Goal: Task Accomplishment & Management: Manage account settings

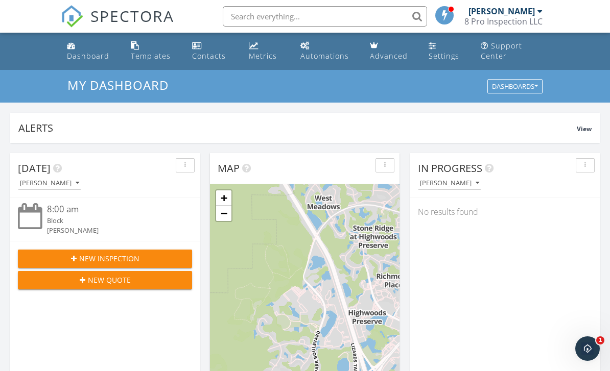
click at [527, 13] on div "[PERSON_NAME]" at bounding box center [502, 11] width 66 height 10
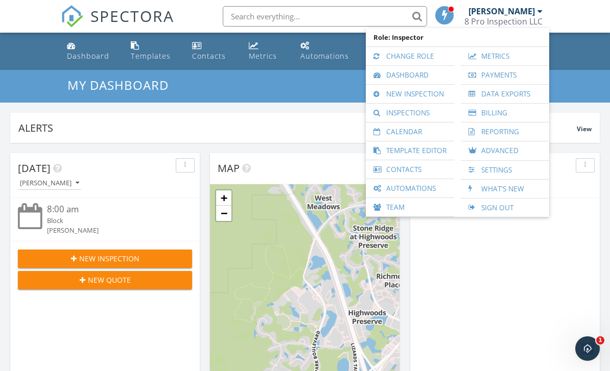
click at [429, 115] on link "Inspections" at bounding box center [410, 113] width 78 height 18
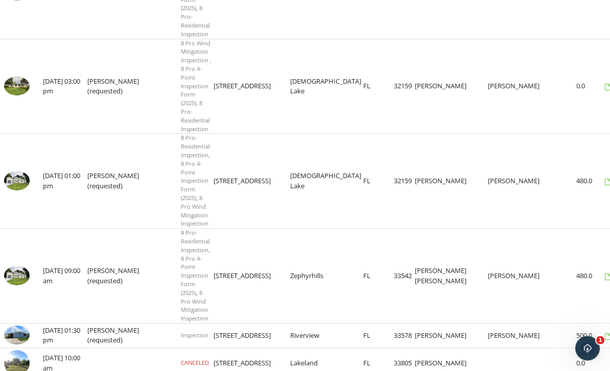
scroll to position [368, 0]
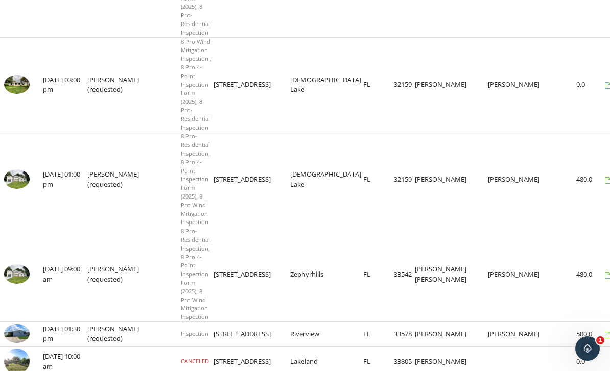
click at [22, 265] on img at bounding box center [17, 274] width 26 height 19
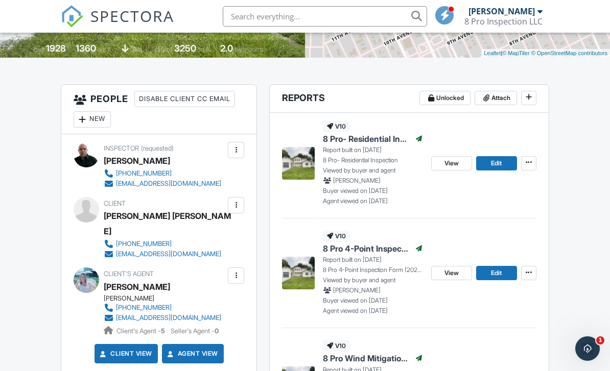
scroll to position [227, 0]
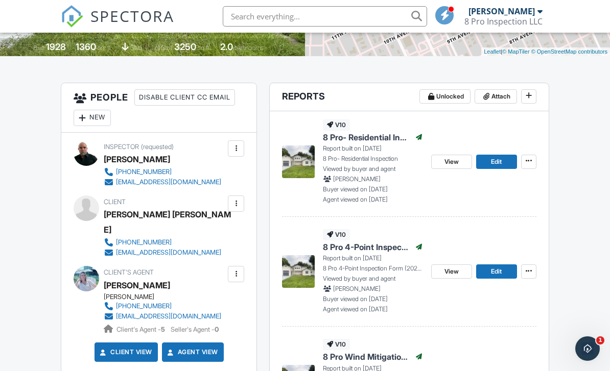
click at [500, 272] on span "Edit" at bounding box center [496, 272] width 11 height 10
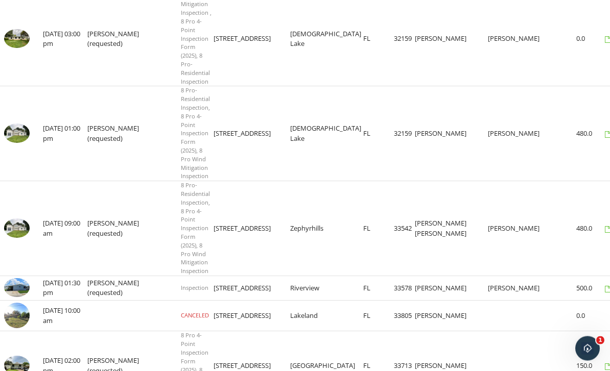
scroll to position [414, 0]
click at [24, 219] on img at bounding box center [17, 228] width 26 height 19
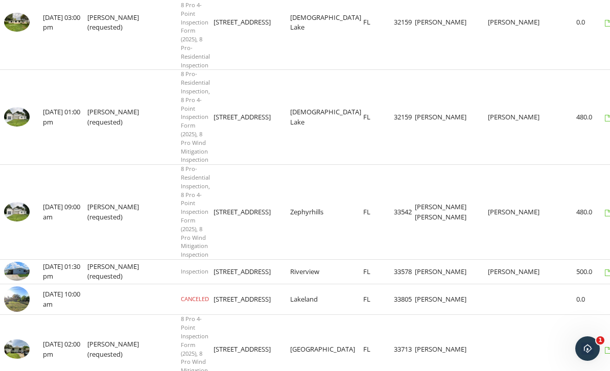
click at [18, 202] on img at bounding box center [17, 211] width 26 height 19
click at [21, 203] on img at bounding box center [17, 211] width 26 height 19
click at [15, 202] on img at bounding box center [17, 211] width 26 height 19
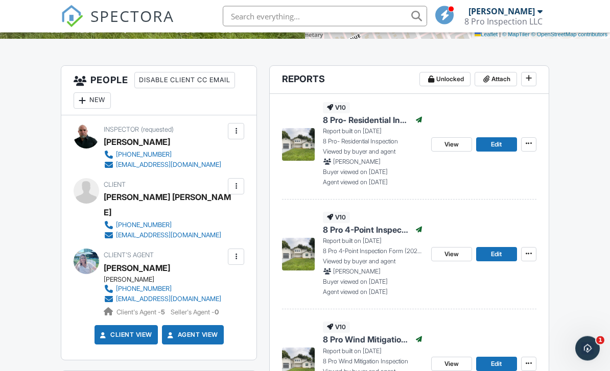
scroll to position [248, 0]
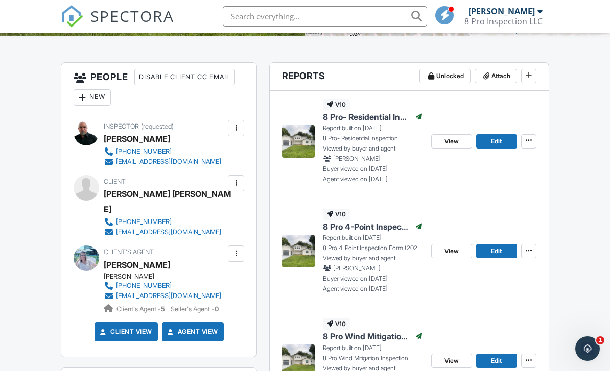
click at [456, 251] on span "View" at bounding box center [452, 251] width 14 height 10
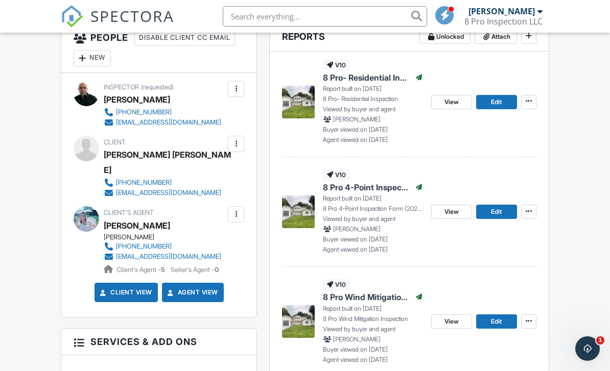
click at [451, 213] on span "View" at bounding box center [452, 212] width 14 height 10
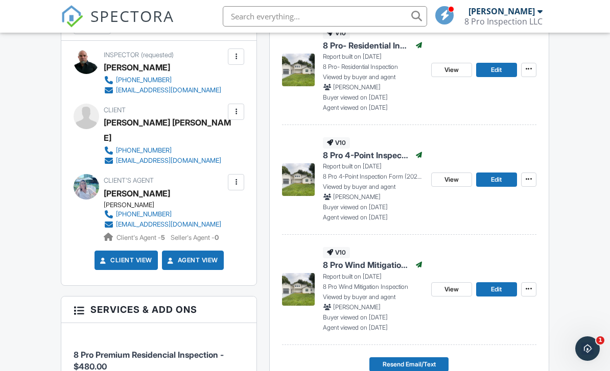
scroll to position [320, 0]
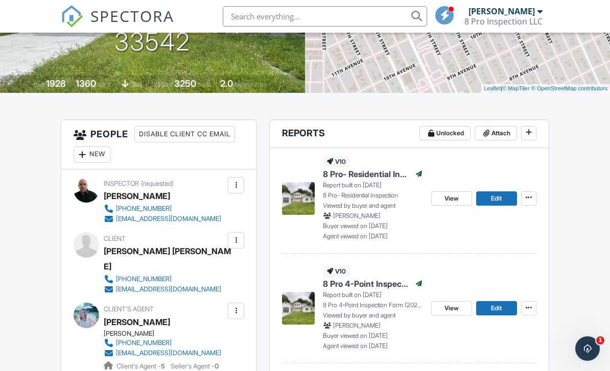
scroll to position [195, 0]
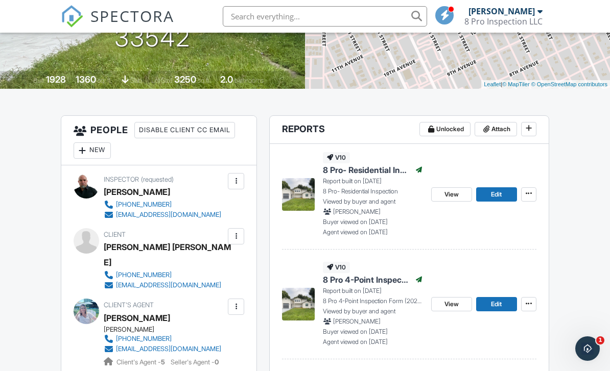
click at [453, 301] on span "View" at bounding box center [452, 304] width 14 height 10
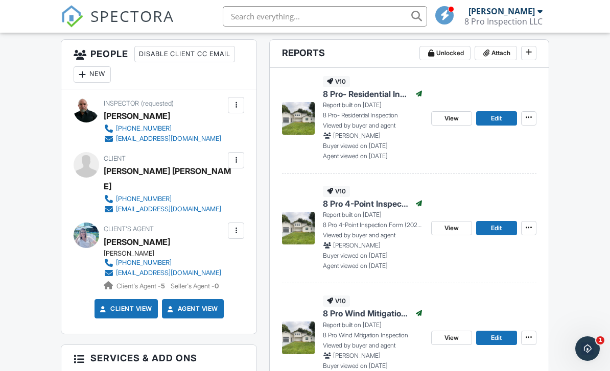
scroll to position [304, 0]
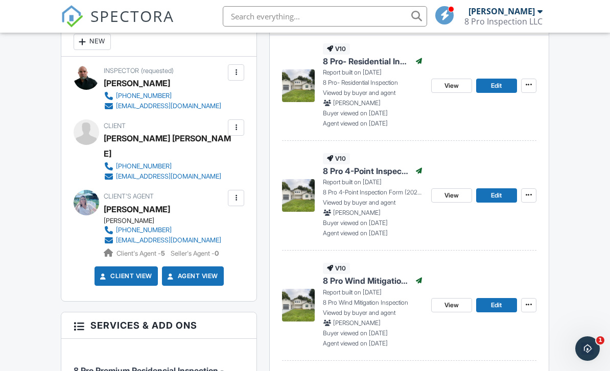
click at [494, 195] on span "Edit" at bounding box center [496, 196] width 11 height 10
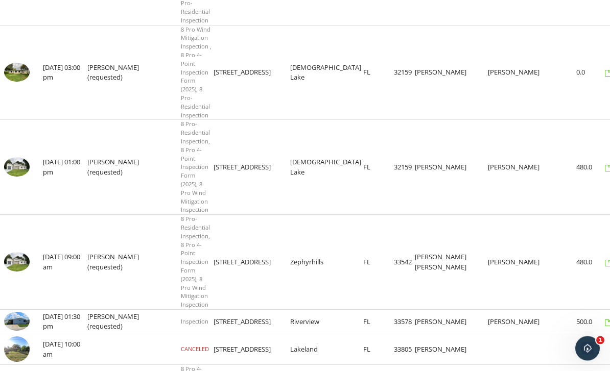
scroll to position [380, 0]
click at [18, 252] on img at bounding box center [17, 261] width 26 height 19
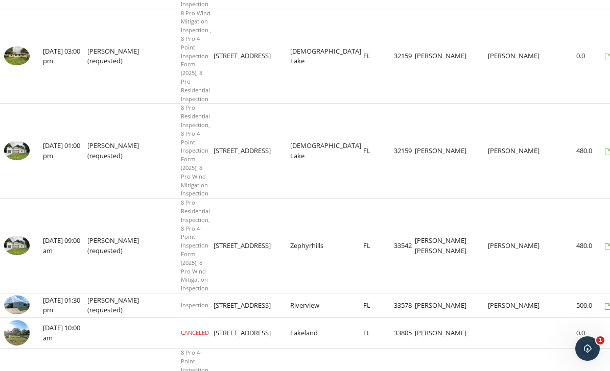
click at [28, 236] on img at bounding box center [17, 245] width 26 height 19
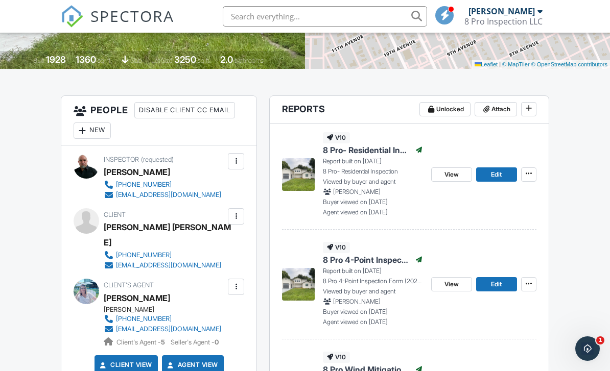
click at [451, 285] on span "View" at bounding box center [452, 285] width 14 height 10
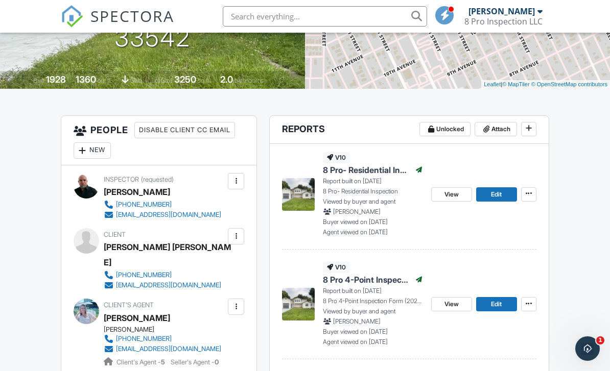
scroll to position [132, 0]
